Goal: Information Seeking & Learning: Learn about a topic

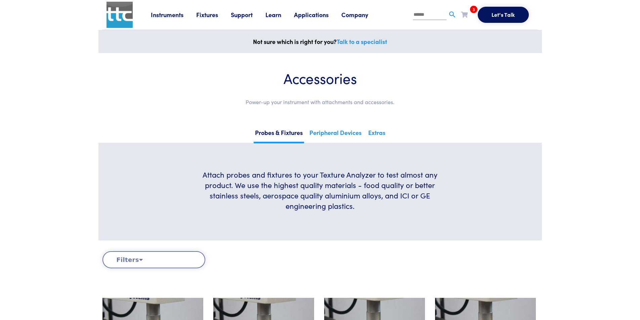
click at [426, 15] on input "text" at bounding box center [430, 15] width 34 height 10
type input "**********"
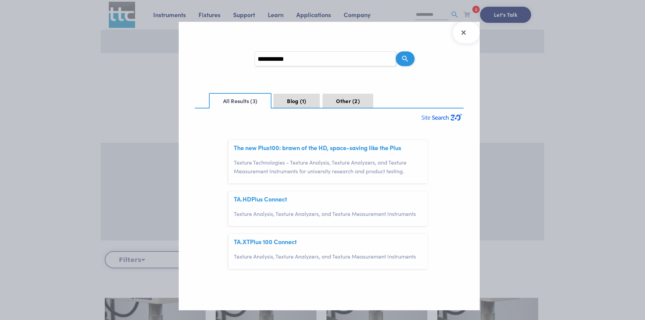
scroll to position [20, 0]
click at [265, 199] on link "TA.HDPlus Connect" at bounding box center [260, 199] width 53 height 8
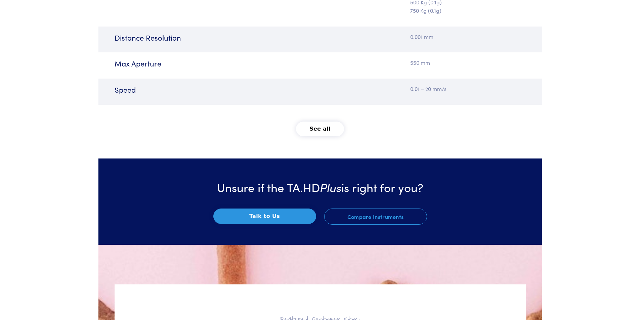
scroll to position [1007, 0]
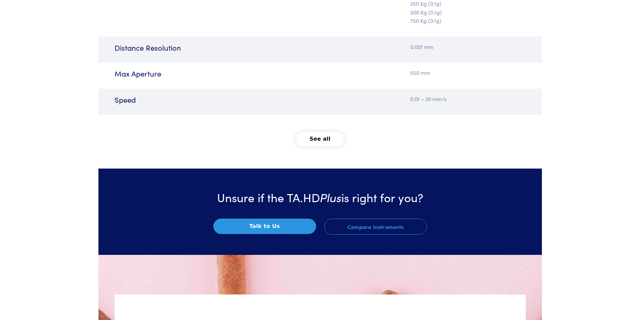
click at [318, 135] on button "See all" at bounding box center [320, 139] width 48 height 15
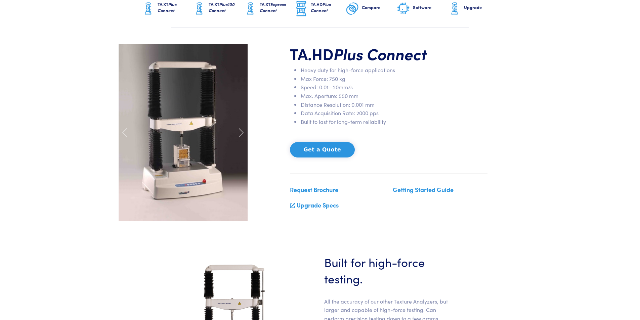
scroll to position [0, 0]
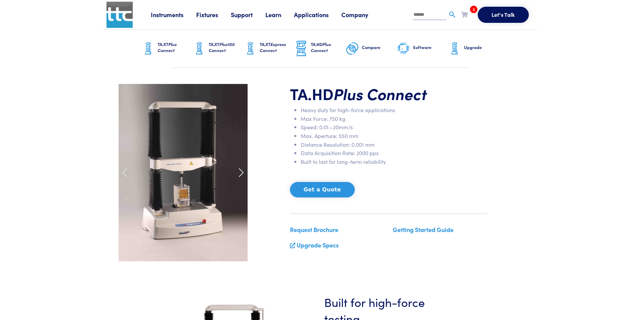
click at [241, 171] on span at bounding box center [241, 172] width 11 height 11
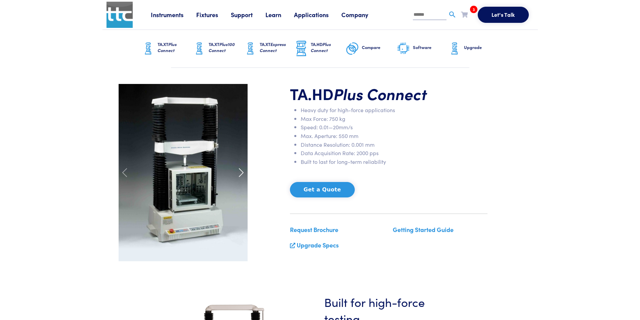
click at [241, 171] on span at bounding box center [241, 172] width 11 height 11
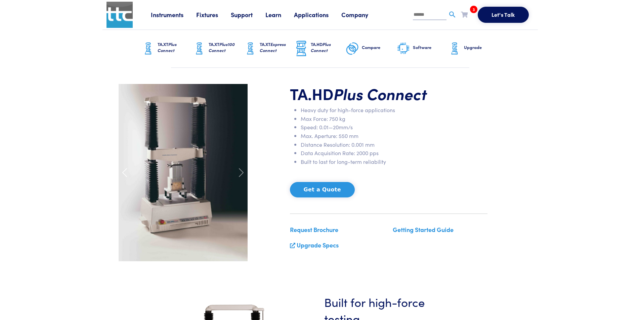
click at [124, 172] on span at bounding box center [124, 172] width 11 height 11
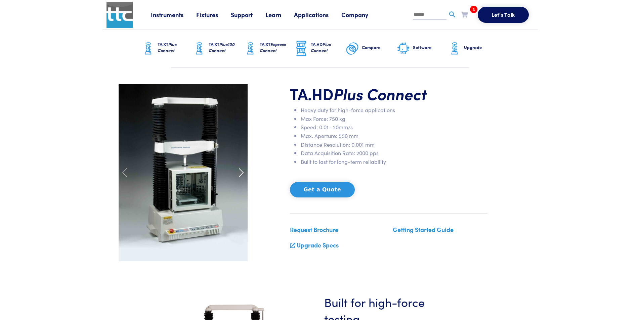
click at [241, 173] on span at bounding box center [241, 172] width 11 height 11
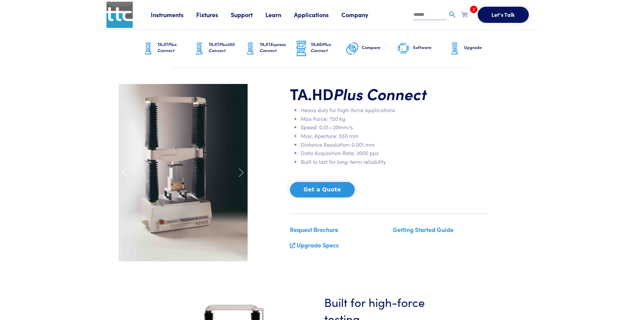
click at [124, 176] on span at bounding box center [124, 172] width 11 height 11
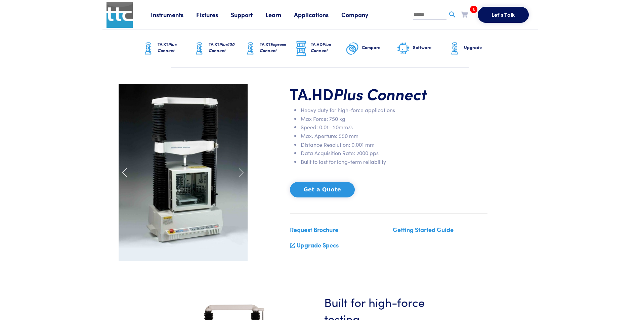
click at [124, 176] on span at bounding box center [124, 172] width 11 height 11
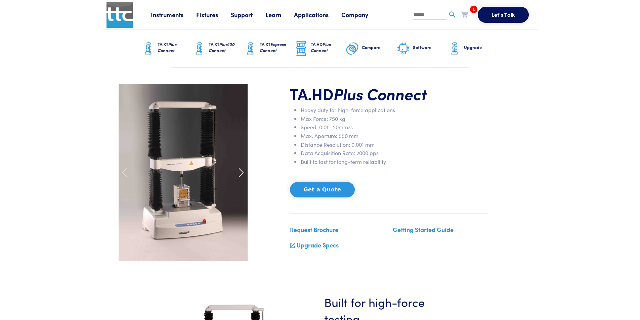
click at [241, 173] on span at bounding box center [241, 172] width 11 height 11
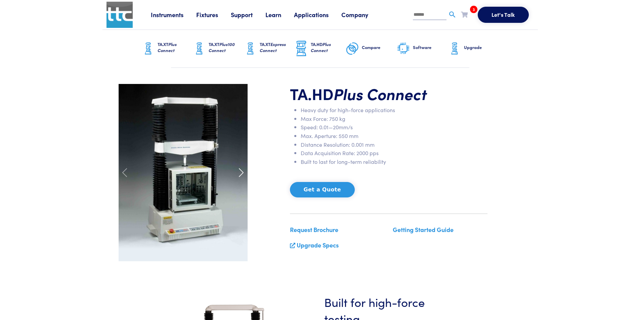
click at [240, 173] on span at bounding box center [241, 172] width 11 height 11
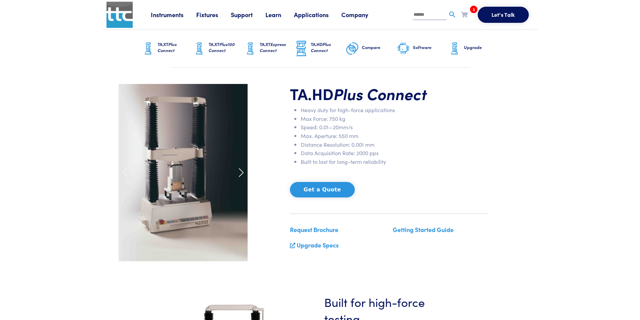
click at [238, 173] on span at bounding box center [241, 172] width 11 height 11
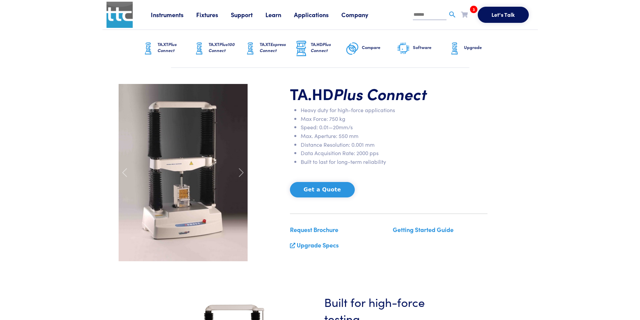
click at [464, 15] on icon at bounding box center [464, 14] width 7 height 6
